Goal: Navigation & Orientation: Find specific page/section

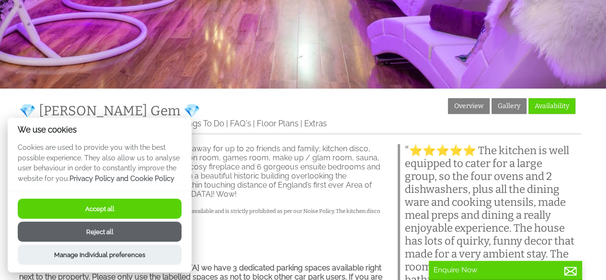
scroll to position [206, 0]
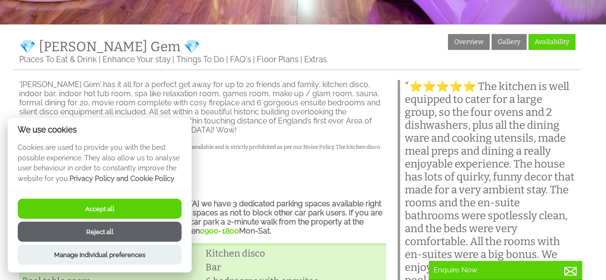
click at [100, 210] on button "Accept all" at bounding box center [100, 209] width 164 height 20
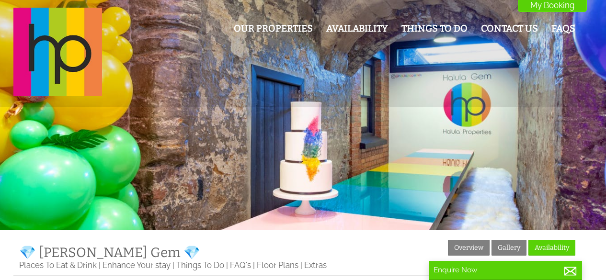
scroll to position [206, 0]
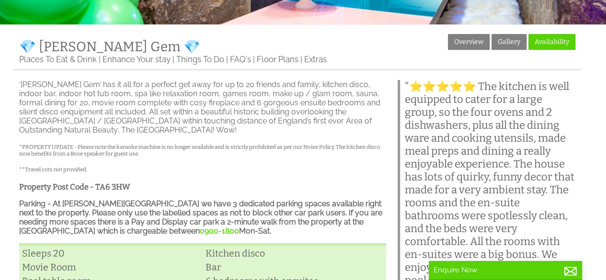
click at [310, 113] on p "‘[PERSON_NAME] Gem’ has it all for a perfect get away for up to 20 friends and …" at bounding box center [202, 107] width 367 height 55
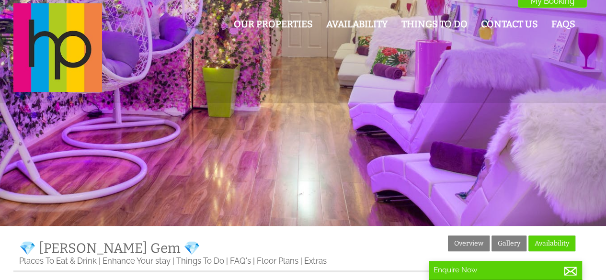
scroll to position [0, 0]
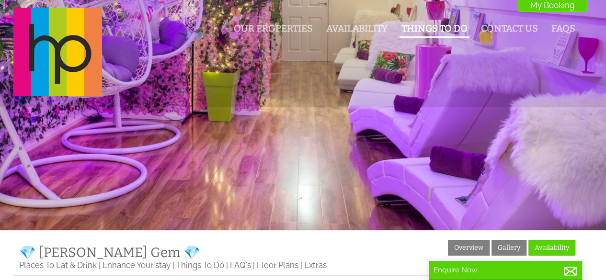
click at [409, 24] on link "Things To Do" at bounding box center [434, 28] width 66 height 11
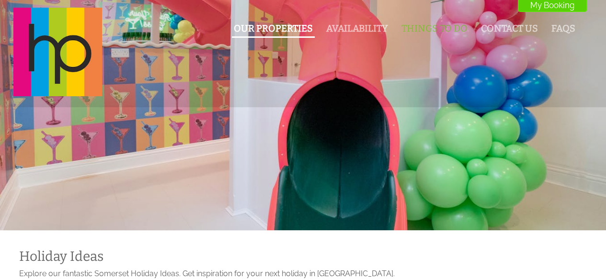
click at [284, 33] on link "Our Properties" at bounding box center [273, 28] width 79 height 11
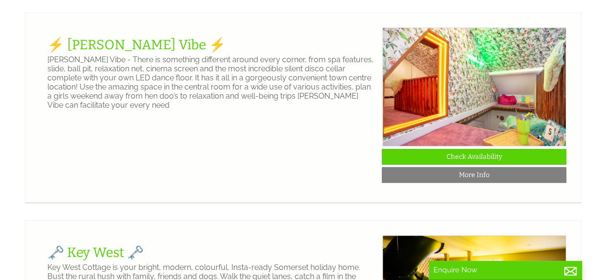
scroll to position [437, 0]
